Goal: Find specific page/section: Find specific page/section

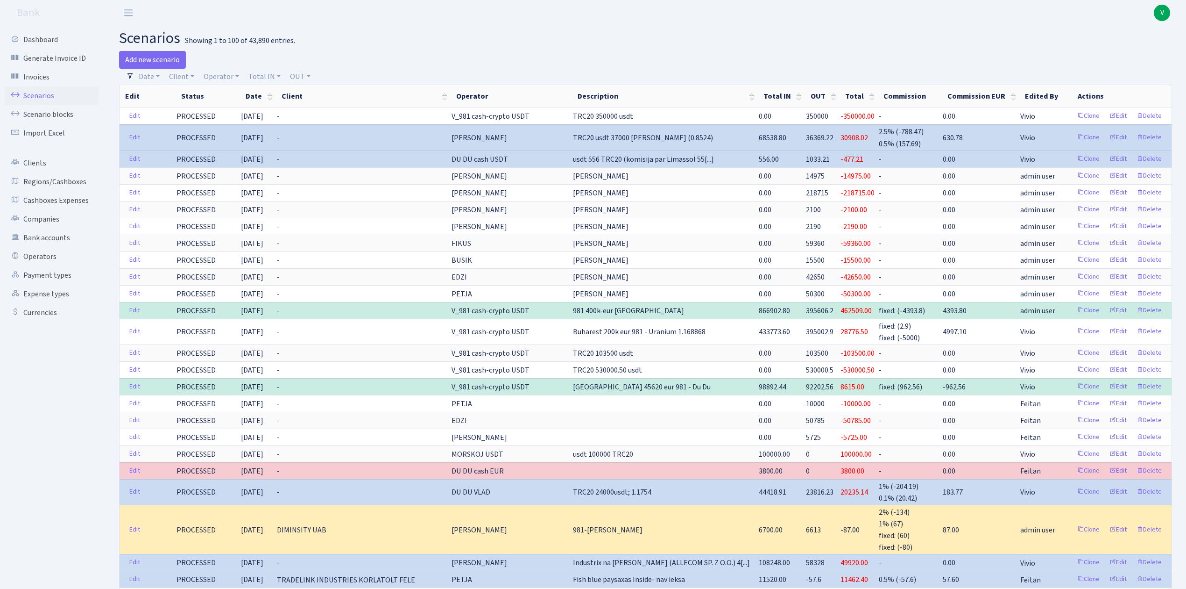
select select "100"
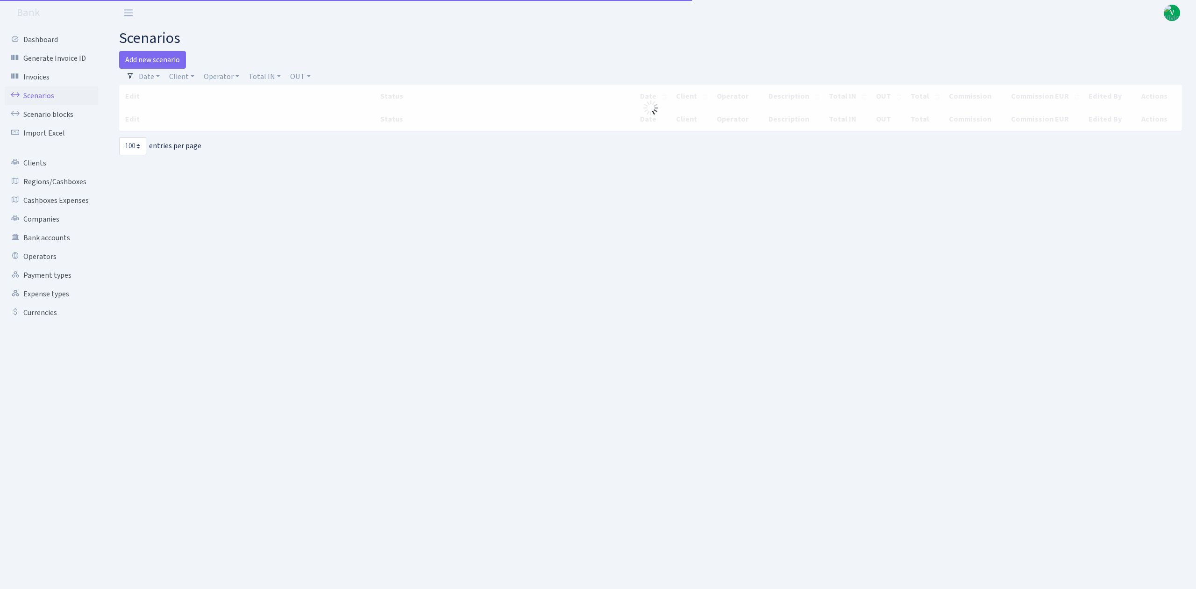
select select "100"
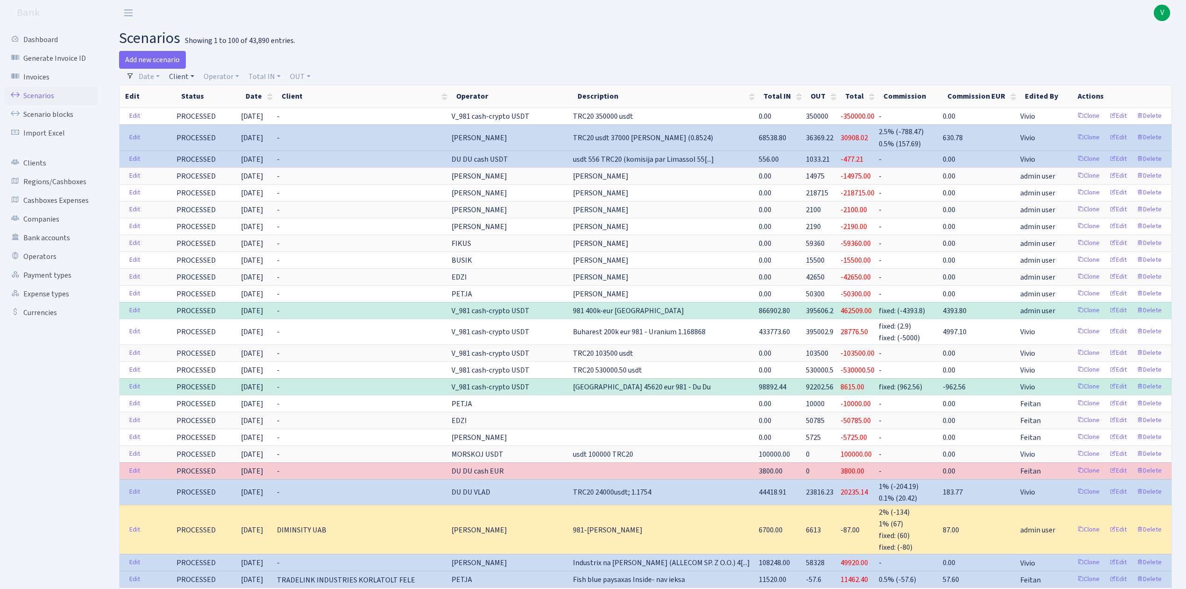
click at [182, 79] on link "Client" at bounding box center [181, 77] width 33 height 16
click at [195, 103] on input "search" at bounding box center [202, 110] width 69 height 14
type input "awb"
click at [199, 126] on li "AWB" at bounding box center [202, 127] width 71 height 16
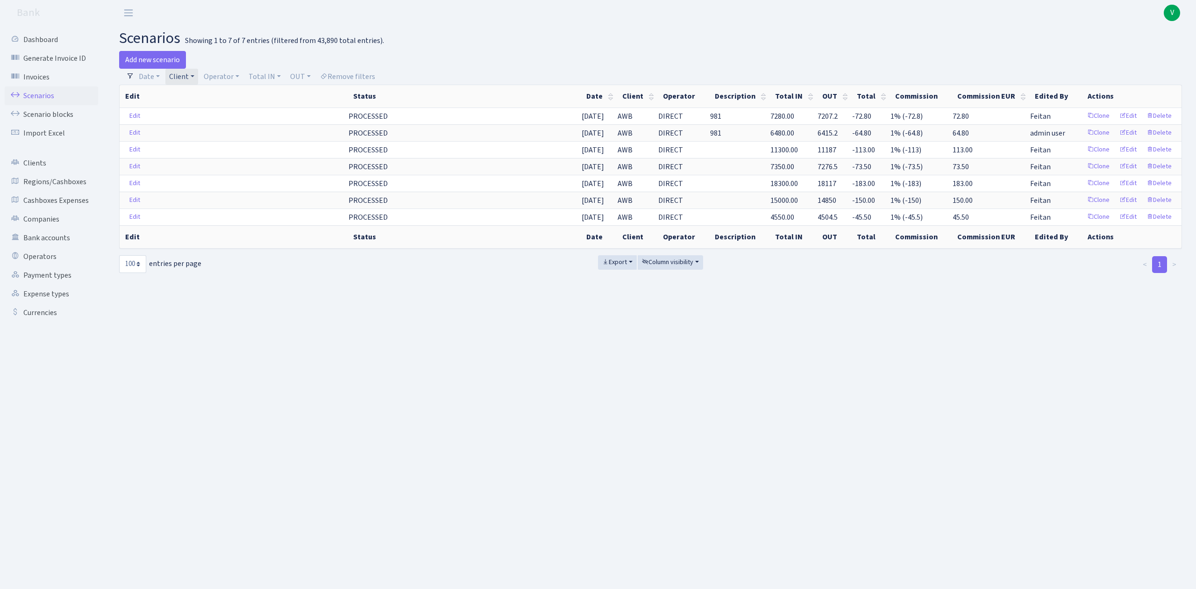
click at [180, 73] on link "Client" at bounding box center [181, 77] width 33 height 16
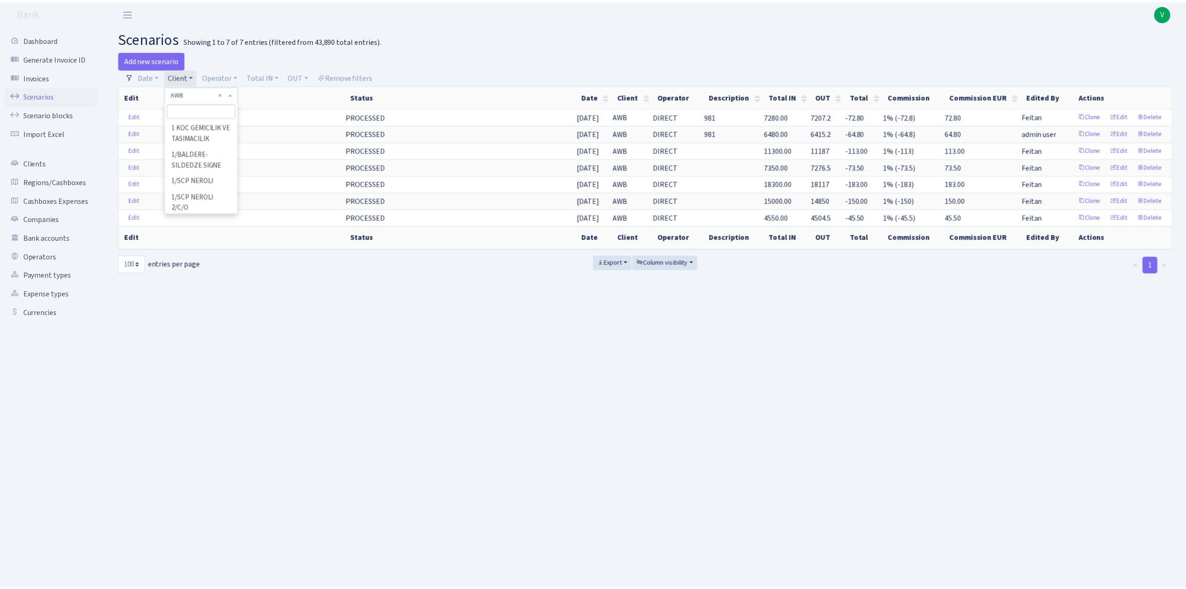
scroll to position [8405, 0]
